Goal: Check status: Check status

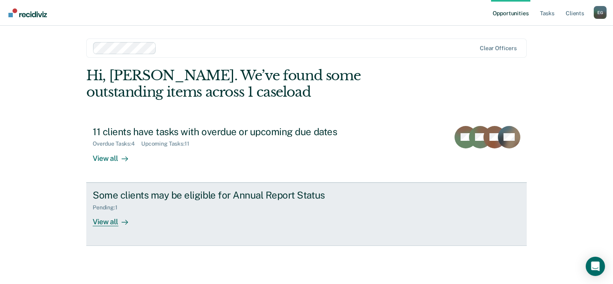
click at [103, 220] on div "View all" at bounding box center [115, 219] width 45 height 16
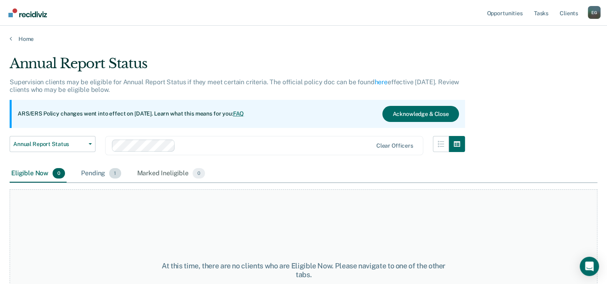
click at [98, 174] on div "Pending 1" at bounding box center [100, 174] width 43 height 18
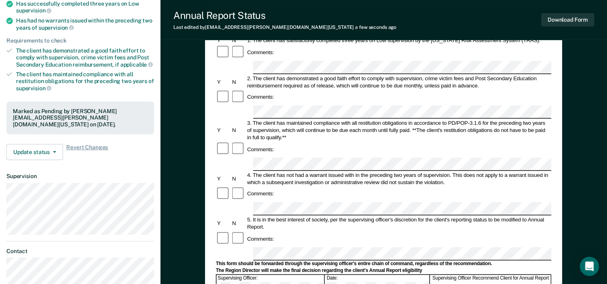
scroll to position [201, 0]
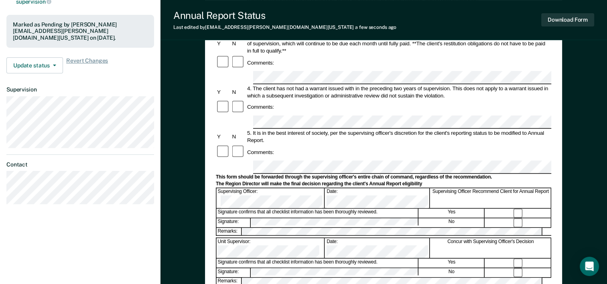
click at [400, 209] on div "Signature confirms that all checklist information has been thoroughly reviewed." at bounding box center [318, 213] width 202 height 9
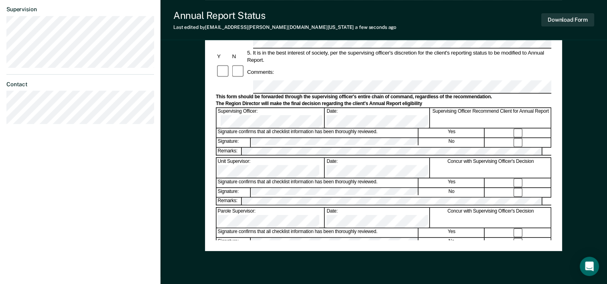
scroll to position [310, 0]
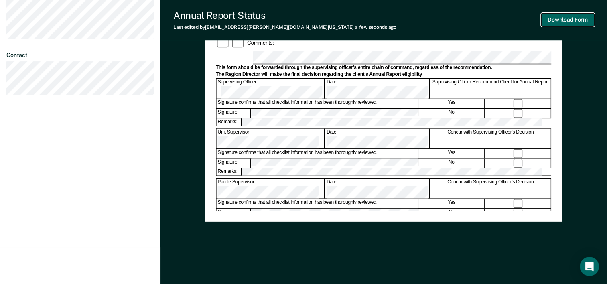
click at [575, 21] on button "Download Form" at bounding box center [567, 19] width 53 height 13
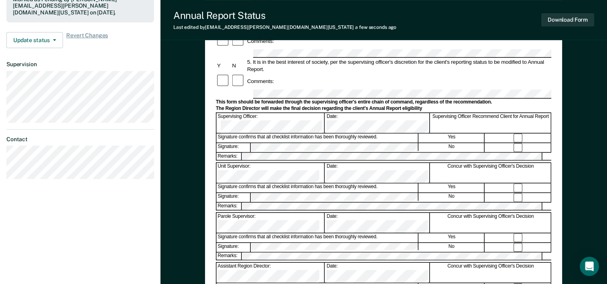
scroll to position [230, 0]
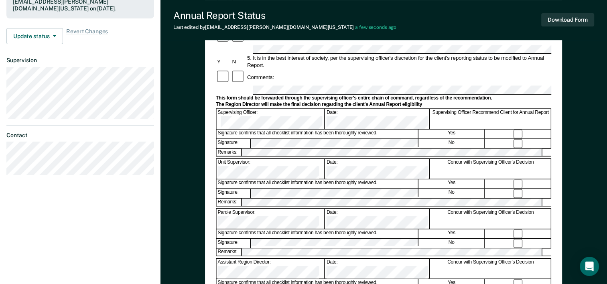
click at [422, 180] on div "Yes" at bounding box center [452, 184] width 66 height 9
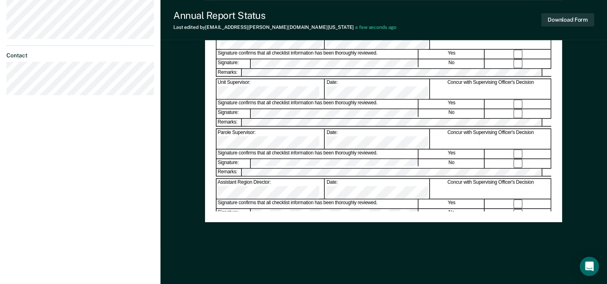
scroll to position [310, 0]
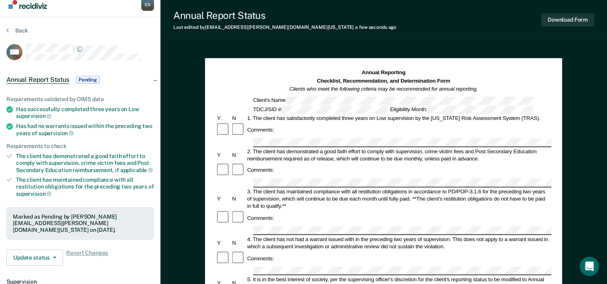
scroll to position [0, 0]
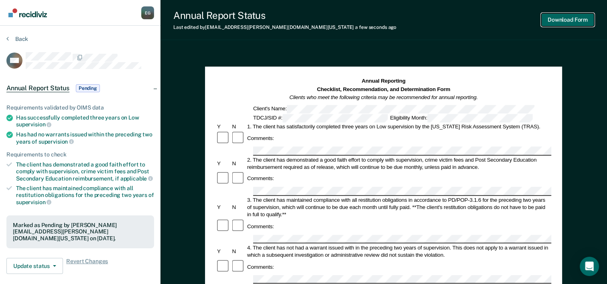
click at [582, 21] on button "Download Form" at bounding box center [567, 19] width 53 height 13
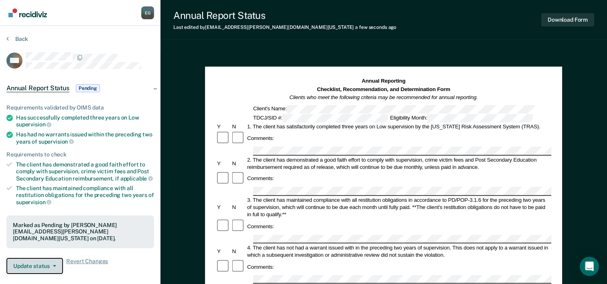
click at [56, 262] on button "Update status" at bounding box center [34, 266] width 57 height 16
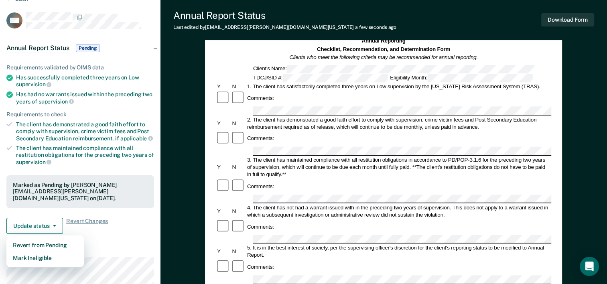
click at [151, 212] on div "Requirements validated by OIMS data Has successfully completed three years on L…" at bounding box center [80, 145] width 160 height 189
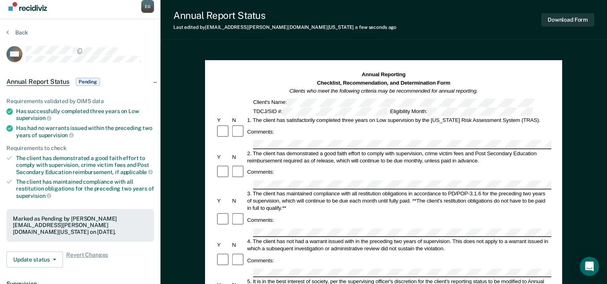
scroll to position [0, 0]
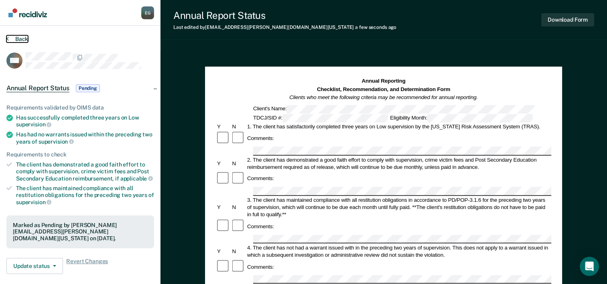
click at [16, 39] on button "Back" at bounding box center [17, 38] width 22 height 7
